Goal: Task Accomplishment & Management: Use online tool/utility

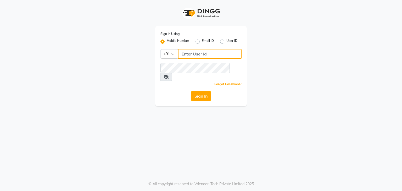
click at [199, 53] on input "Username" at bounding box center [210, 54] width 64 height 10
type input "7433993366"
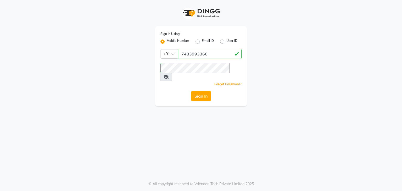
click at [172, 73] on span at bounding box center [166, 77] width 12 height 8
click at [209, 91] on button "Sign In" at bounding box center [201, 96] width 20 height 10
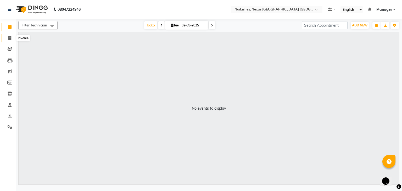
click at [13, 37] on span at bounding box center [9, 38] width 9 height 6
select select "4606"
select select "service"
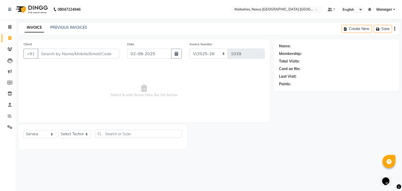
click at [111, 57] on input "Client" at bounding box center [79, 54] width 82 height 10
